Goal: Check status: Check status

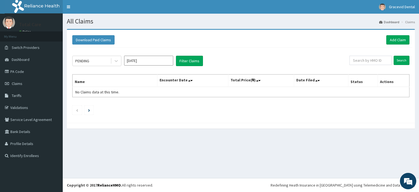
click at [104, 61] on div "PENDING" at bounding box center [92, 61] width 38 height 9
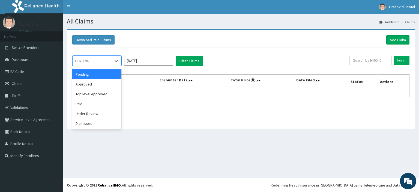
click at [137, 62] on input "[DATE]" at bounding box center [148, 61] width 49 height 10
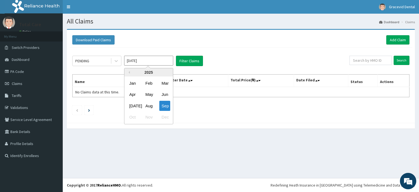
click at [148, 105] on div "Aug" at bounding box center [148, 106] width 11 height 10
type input "[DATE]"
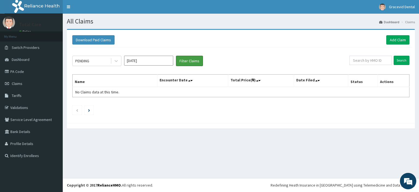
click at [191, 60] on button "Filter Claims" at bounding box center [189, 61] width 27 height 10
click at [116, 61] on icon at bounding box center [116, 61] width 3 height 2
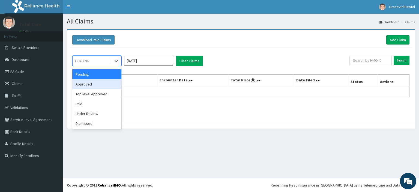
click at [111, 82] on div "Approved" at bounding box center [96, 84] width 49 height 10
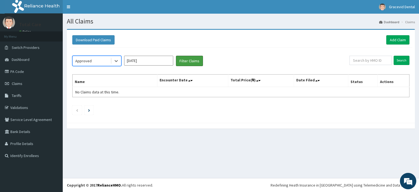
click at [186, 64] on button "Filter Claims" at bounding box center [189, 61] width 27 height 10
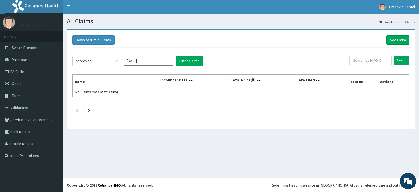
click at [116, 63] on icon at bounding box center [116, 60] width 5 height 5
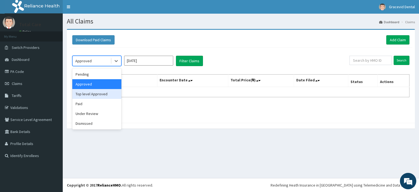
click at [112, 92] on div "Top level Approved" at bounding box center [96, 94] width 49 height 10
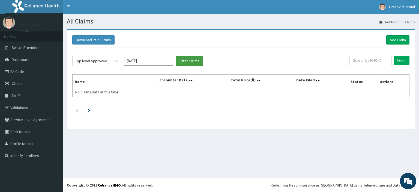
click at [185, 61] on button "Filter Claims" at bounding box center [189, 61] width 27 height 10
click at [118, 61] on icon at bounding box center [116, 60] width 5 height 5
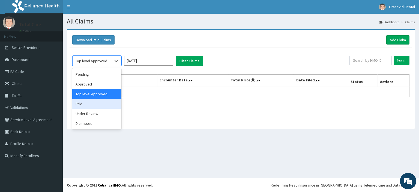
click at [98, 103] on div "Paid" at bounding box center [96, 104] width 49 height 10
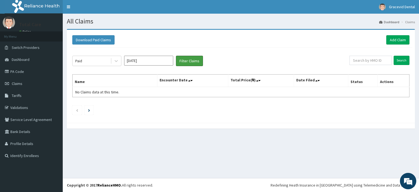
click at [194, 60] on button "Filter Claims" at bounding box center [189, 61] width 27 height 10
click at [116, 62] on icon at bounding box center [116, 60] width 5 height 5
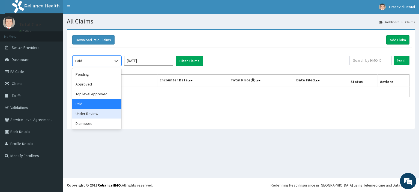
click at [101, 112] on div "Under Review" at bounding box center [96, 114] width 49 height 10
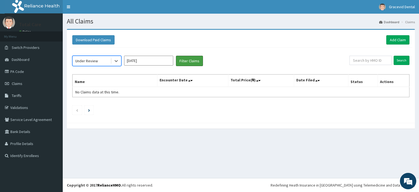
click at [192, 63] on button "Filter Claims" at bounding box center [189, 61] width 27 height 10
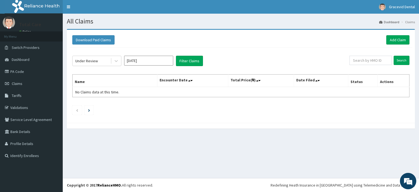
click at [22, 71] on link "PA Code" at bounding box center [31, 72] width 63 height 12
